Goal: Task Accomplishment & Management: Use online tool/utility

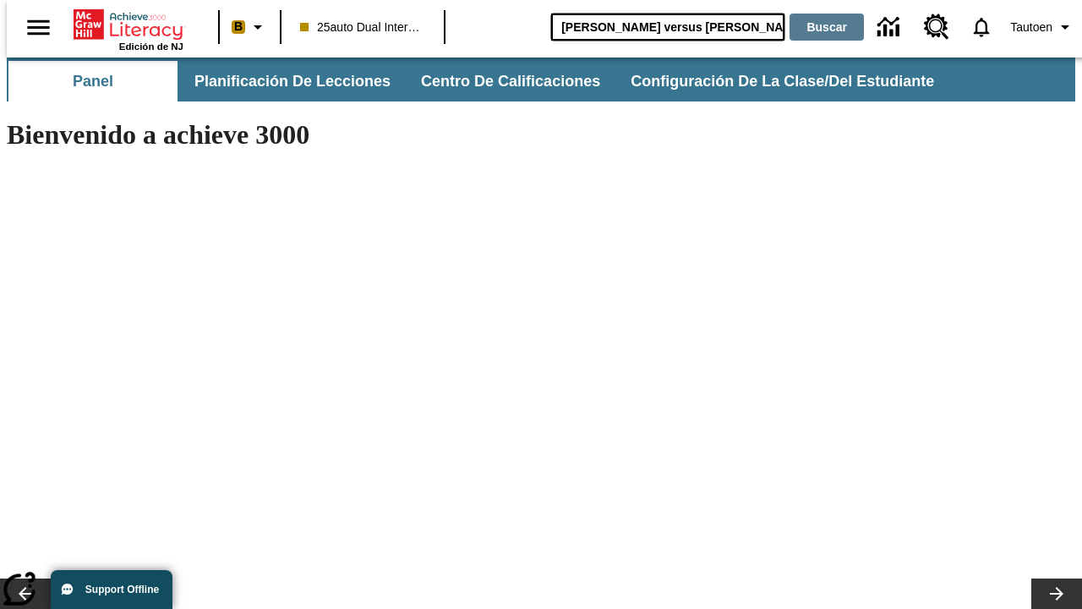
type input "[PERSON_NAME] versus [PERSON_NAME]"
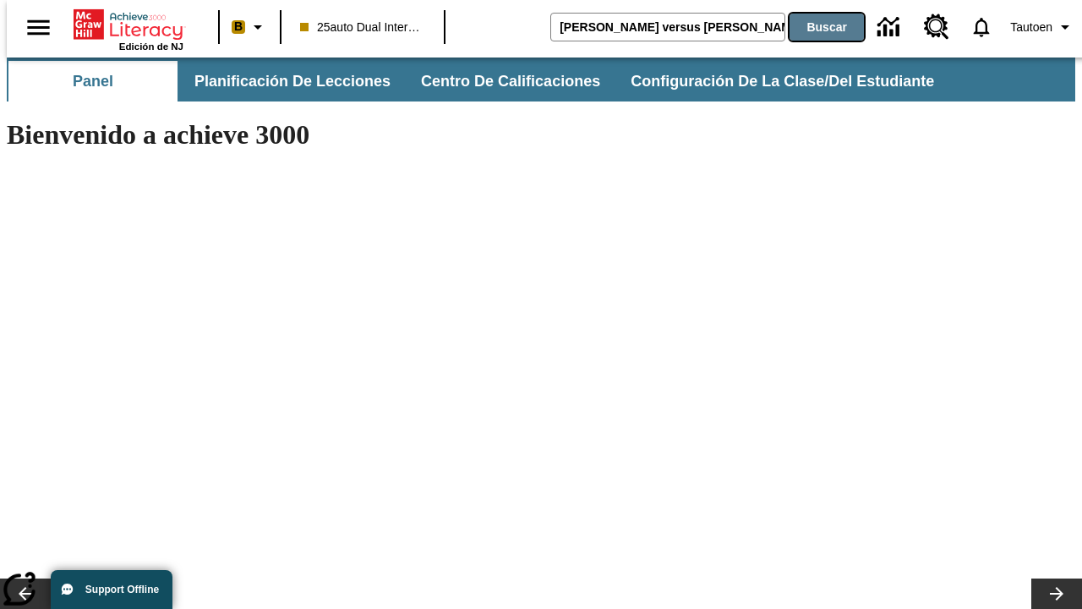
click at [816, 27] on button "Buscar" at bounding box center [827, 27] width 74 height 27
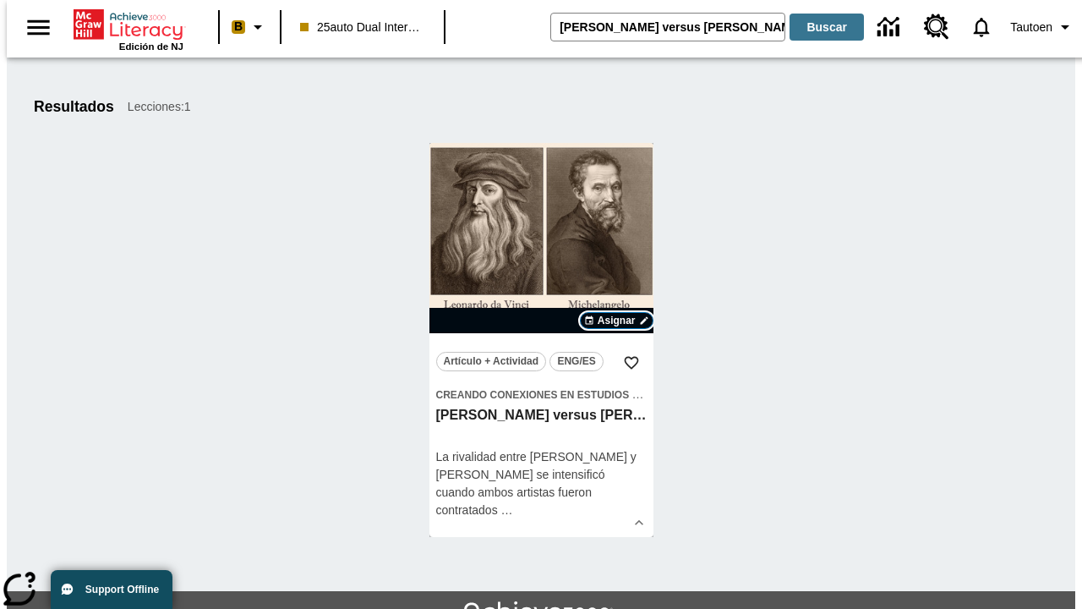
click at [616, 320] on span "Asignar" at bounding box center [617, 320] width 38 height 15
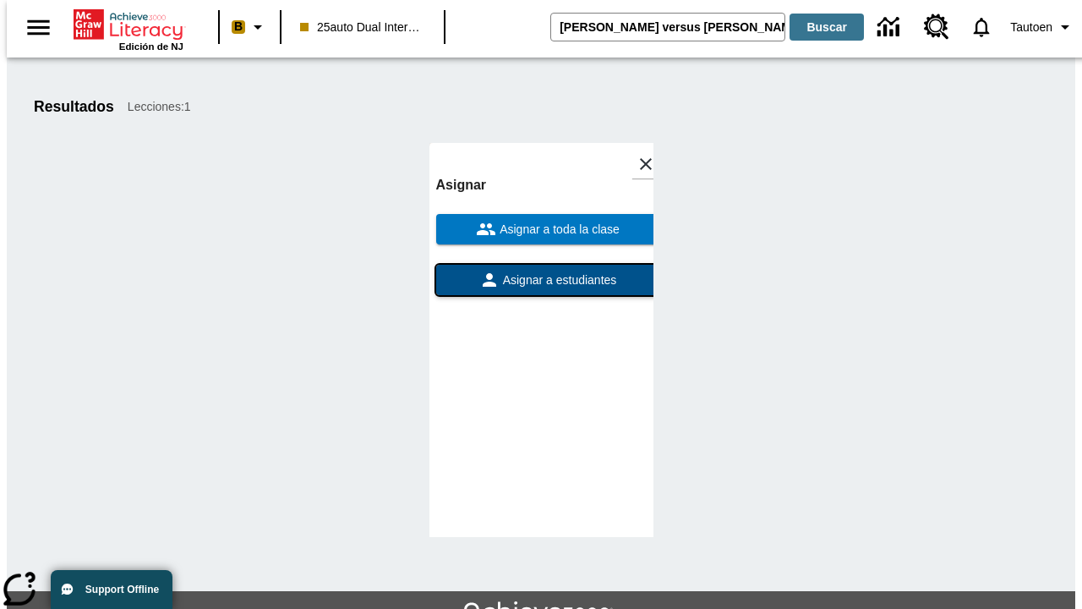
click at [541, 271] on span "Asignar a estudiantes" at bounding box center [559, 280] width 118 height 18
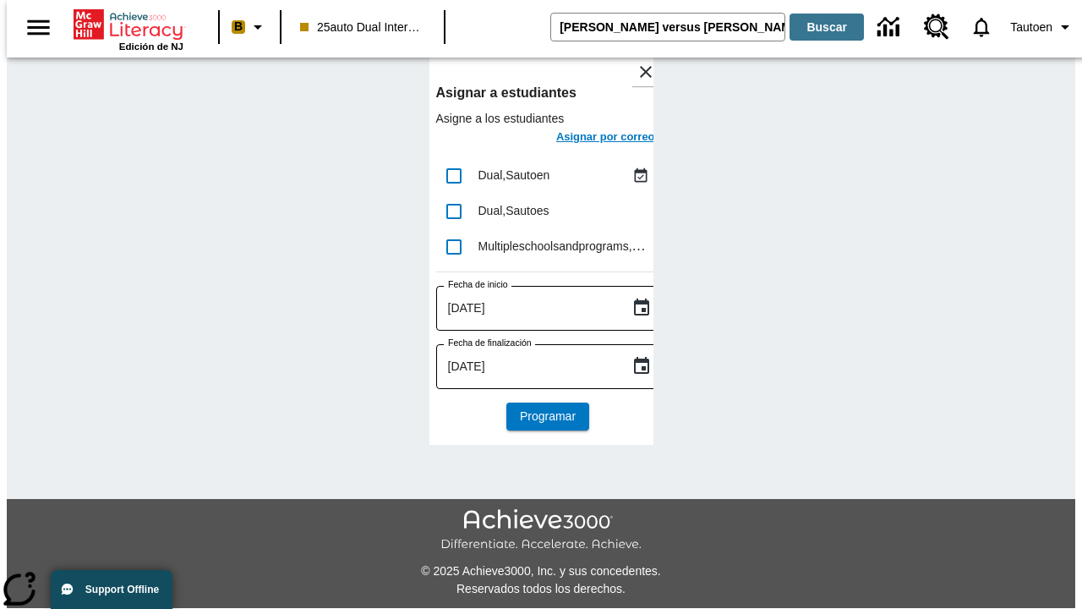
click at [453, 175] on input "lesson details" at bounding box center [454, 176] width 36 height 36
checkbox input "true"
click at [590, 139] on h6 "Asignar por correo" at bounding box center [605, 137] width 99 height 19
